Goal: Task Accomplishment & Management: Use online tool/utility

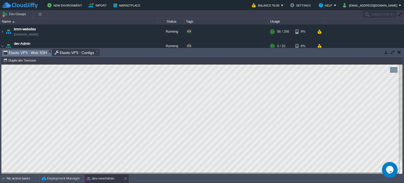
scroll to position [53, 0]
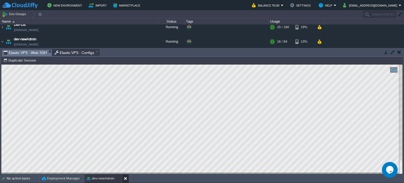
click at [125, 179] on button at bounding box center [126, 178] width 5 height 5
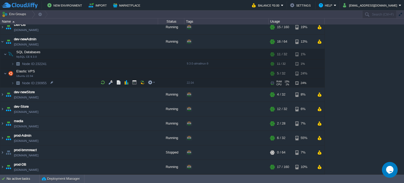
scroll to position [0, 0]
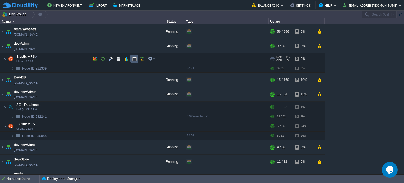
click at [135, 57] on button "button" at bounding box center [134, 58] width 5 height 5
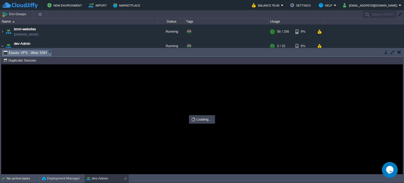
type input "#000000"
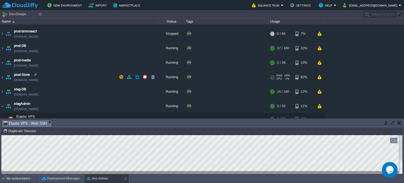
scroll to position [184, 0]
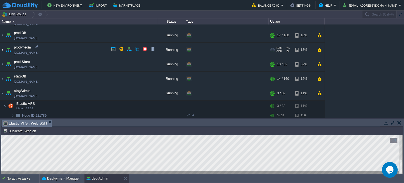
click at [2, 49] on img at bounding box center [2, 50] width 4 height 14
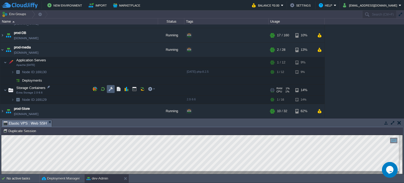
click at [109, 89] on button "button" at bounding box center [110, 88] width 5 height 5
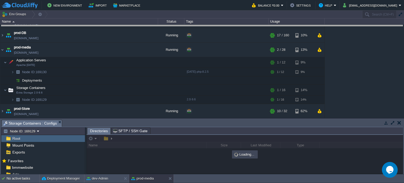
drag, startPoint x: 180, startPoint y: 126, endPoint x: 177, endPoint y: 30, distance: 96.0
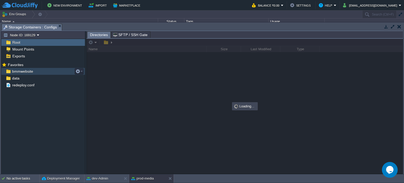
click at [30, 69] on span "bmmwebsite" at bounding box center [22, 71] width 23 height 5
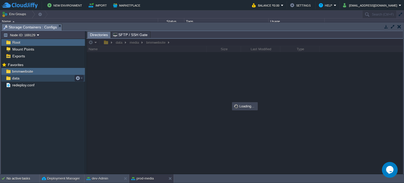
click at [17, 76] on span "data" at bounding box center [15, 78] width 9 height 5
click at [19, 71] on span "bmmwebsite" at bounding box center [22, 71] width 23 height 5
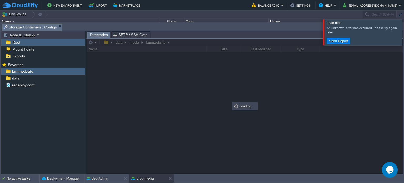
click at [403, 29] on div at bounding box center [410, 32] width 0 height 26
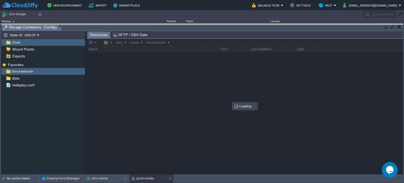
click at [400, 25] on body "New Environment Import Marketplace Bonus ₹0.00 Upgrade Account Balance ₹0.00 Se…" at bounding box center [202, 91] width 404 height 183
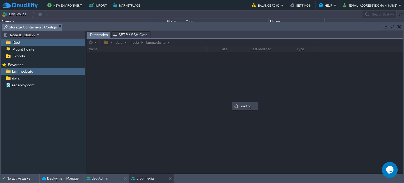
click at [398, 26] on button "button" at bounding box center [399, 26] width 4 height 5
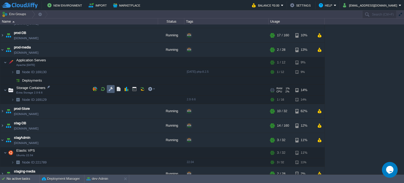
click at [110, 89] on button "button" at bounding box center [110, 88] width 5 height 5
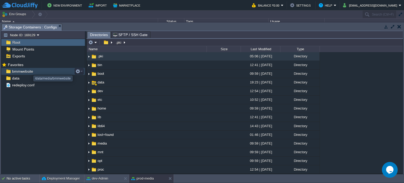
click at [29, 71] on span "bmmwebsite" at bounding box center [22, 71] width 23 height 5
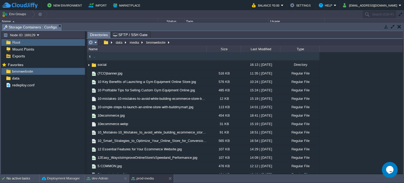
click at [95, 42] on em at bounding box center [92, 42] width 9 height 5
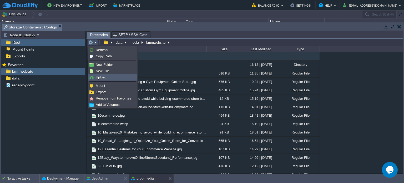
click at [102, 76] on span "Upload" at bounding box center [101, 77] width 11 height 4
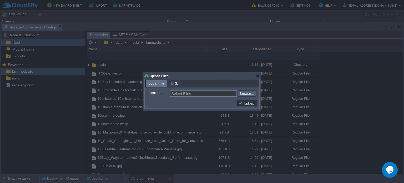
click at [248, 92] on input "file" at bounding box center [223, 93] width 66 height 6
type input "C:\fakepath\Proven Ways to Structure Ecommerce Product Pages for Higher Convers…"
type input "Proven Ways to Structure Ecommerce Product Pages for Higher Conversions 2.jpg"
click at [250, 107] on td "Upload" at bounding box center [246, 103] width 21 height 8
click at [250, 103] on button "Upload" at bounding box center [247, 103] width 18 height 5
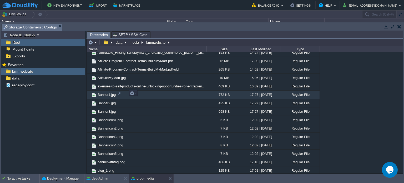
scroll to position [210, 0]
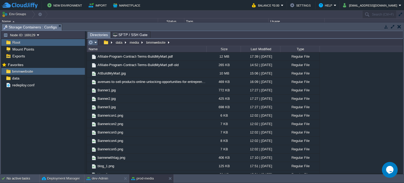
click at [95, 42] on em at bounding box center [92, 42] width 9 height 5
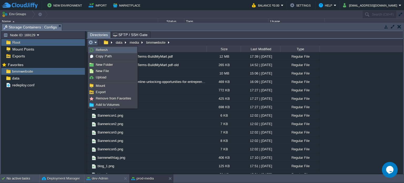
click at [103, 50] on span "Refresh" at bounding box center [102, 50] width 12 height 4
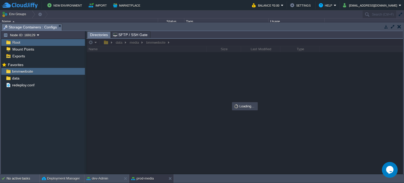
scroll to position [0, 0]
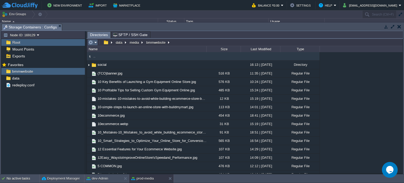
click at [96, 42] on em at bounding box center [92, 42] width 9 height 5
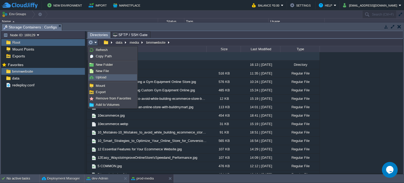
click at [107, 76] on link "Upload" at bounding box center [113, 77] width 48 height 6
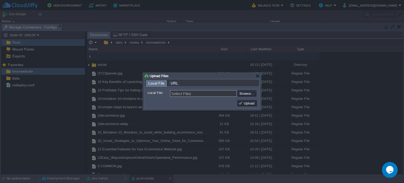
click at [248, 91] on input "file" at bounding box center [223, 93] width 66 height 6
type input "C:\fakepath\Proven Ways to Structure Ecommerce Product Pages for Higher Convers…"
type input "Proven Ways to Structure Ecommerce Product Pages for Higher Conversions.jpg"
click at [247, 104] on button "Upload" at bounding box center [247, 103] width 18 height 5
